Goal: Transaction & Acquisition: Subscribe to service/newsletter

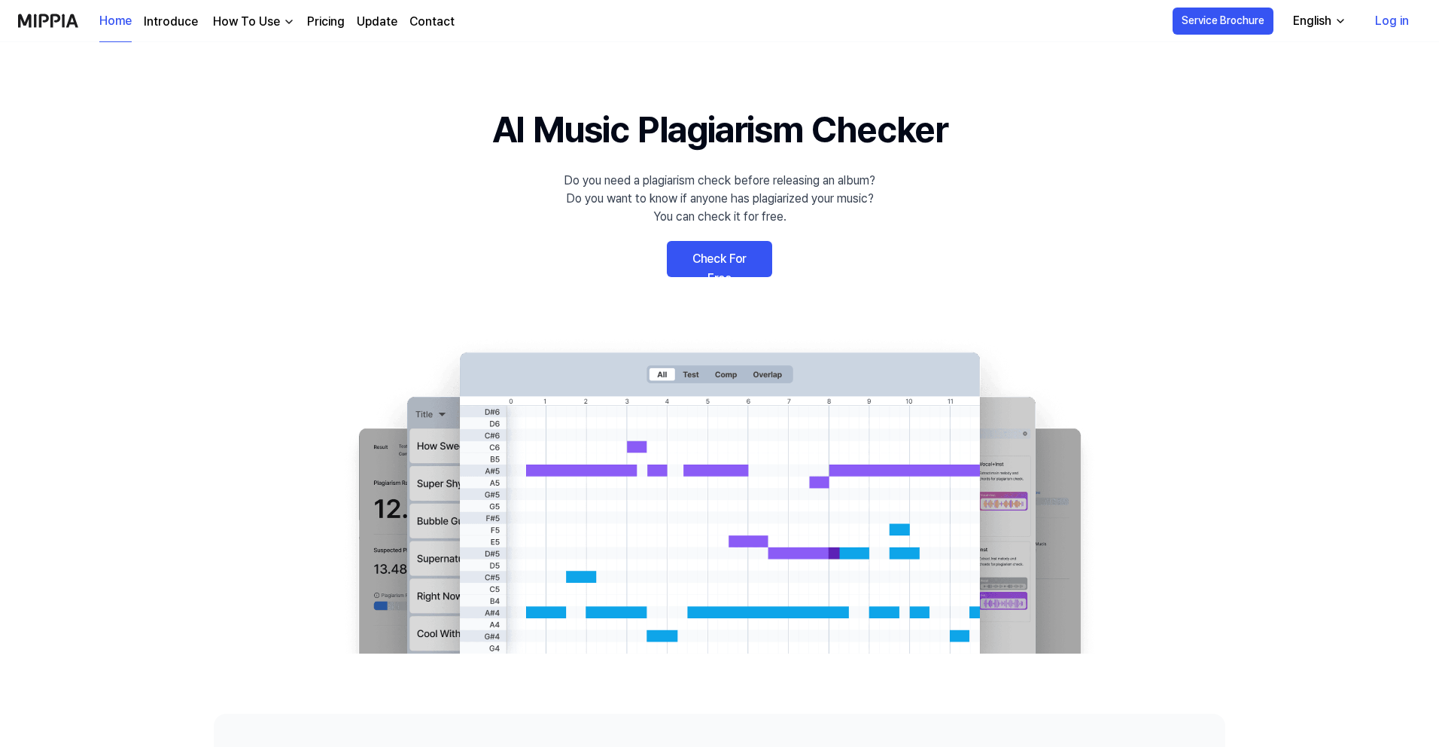
click at [705, 245] on link "Check For Free" at bounding box center [719, 259] width 105 height 36
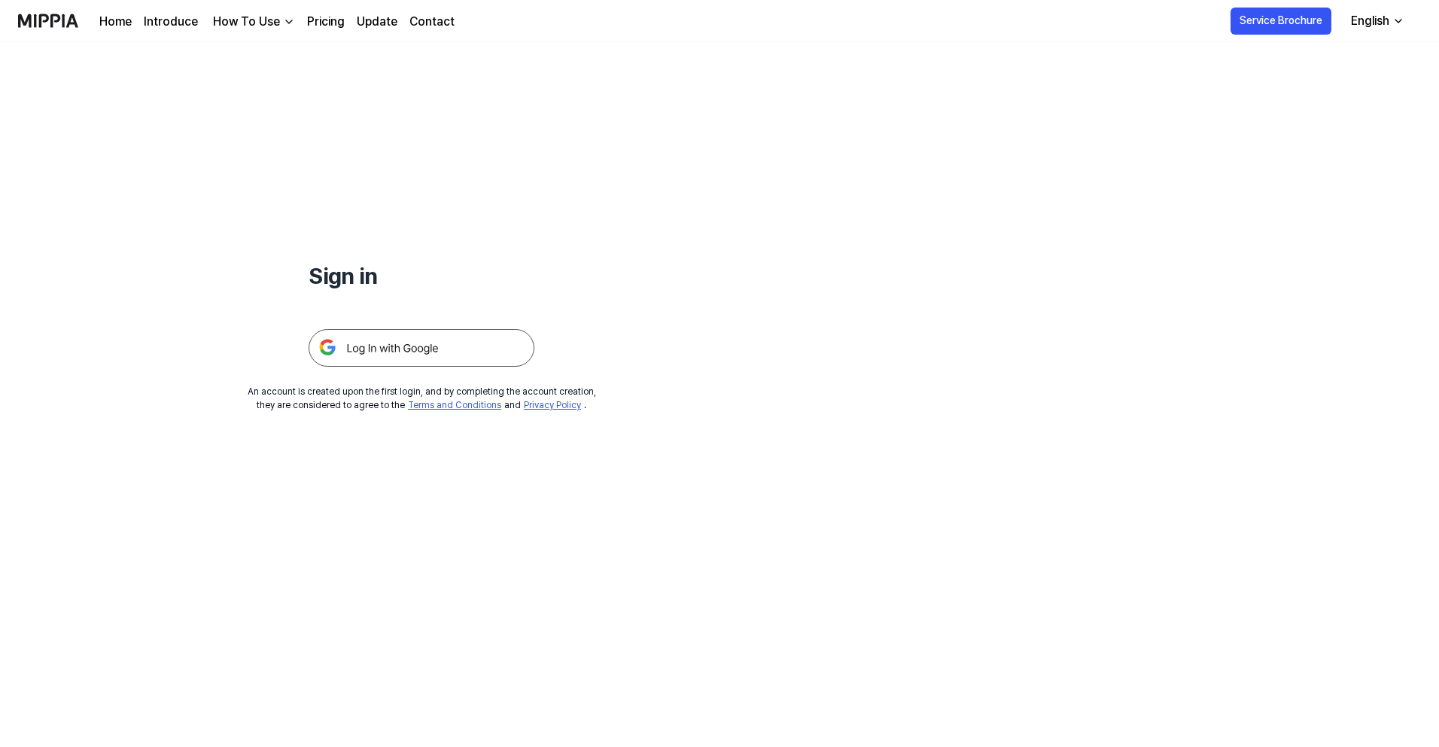
click at [458, 366] on img at bounding box center [422, 348] width 226 height 38
